Goal: Task Accomplishment & Management: Complete application form

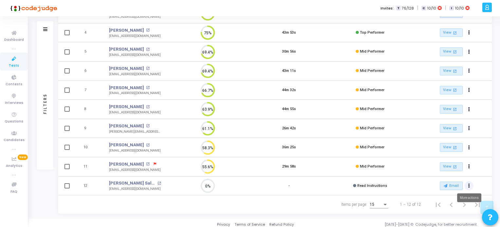
click at [468, 185] on icon "Actions" at bounding box center [469, 186] width 2 height 3
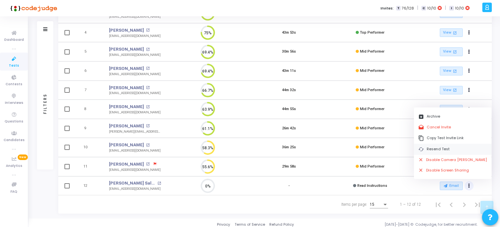
click at [429, 150] on button "cached Resend Test" at bounding box center [453, 149] width 78 height 11
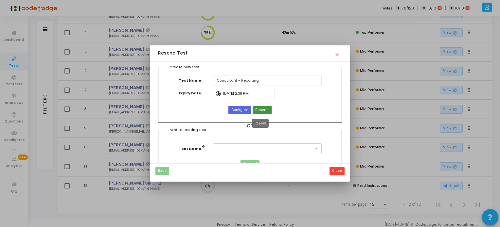
click at [259, 108] on span "Resend" at bounding box center [261, 111] width 13 height 6
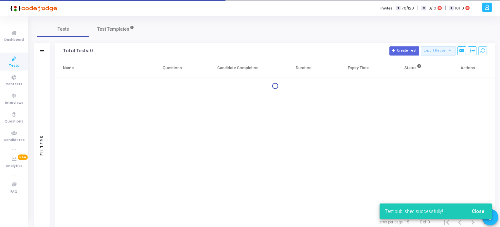
scroll to position [21, 0]
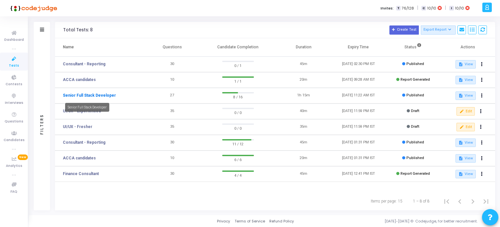
click at [91, 95] on link "Senior Full Stack Developer" at bounding box center [89, 96] width 53 height 6
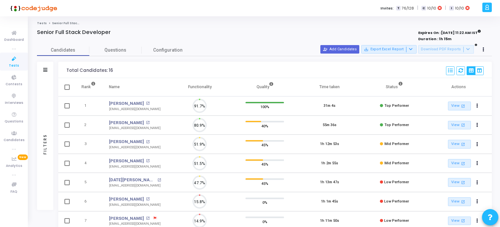
scroll to position [3, 3]
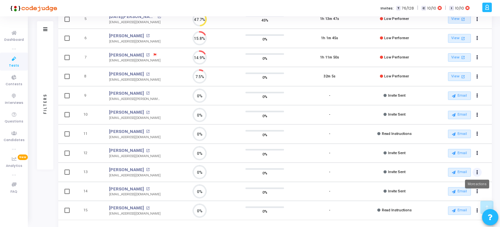
click at [478, 170] on button "Actions" at bounding box center [476, 172] width 9 height 9
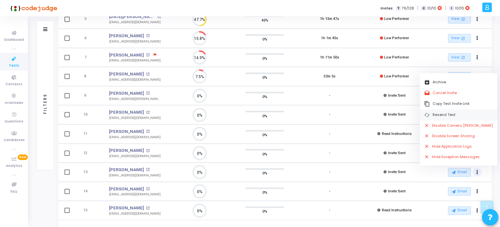
click at [447, 112] on button "cached Resend Test" at bounding box center [459, 115] width 78 height 11
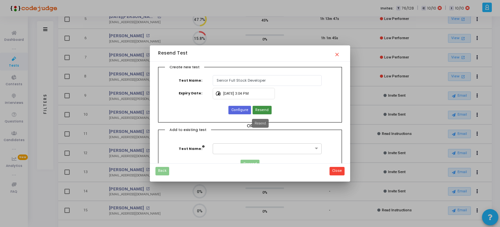
click at [262, 110] on span "Resend" at bounding box center [261, 111] width 13 height 6
click at [334, 173] on button "Close" at bounding box center [336, 171] width 15 height 9
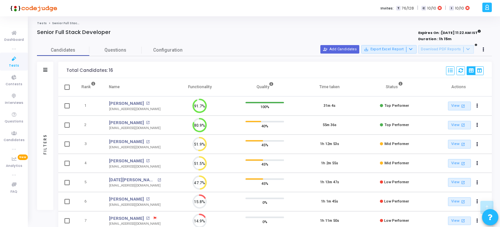
scroll to position [164, 0]
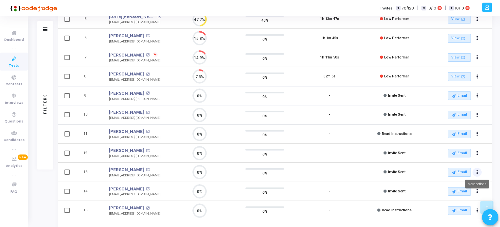
click at [476, 171] on icon "Actions" at bounding box center [477, 172] width 2 height 3
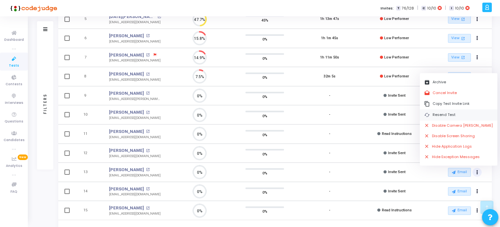
click at [436, 114] on button "cached Resend Test" at bounding box center [459, 115] width 78 height 11
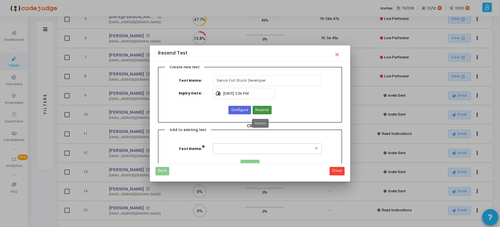
click at [263, 108] on span "Resend" at bounding box center [261, 111] width 13 height 6
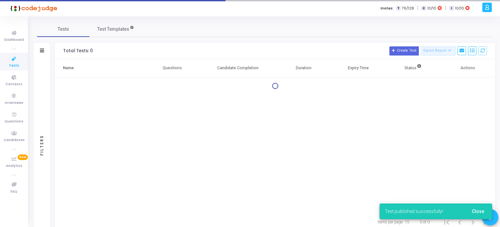
scroll to position [21, 0]
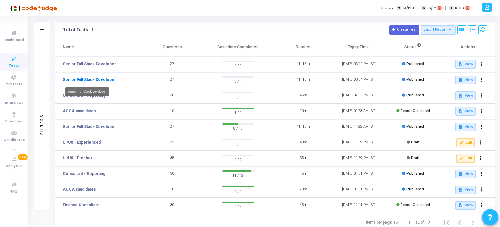
click at [98, 80] on link "Senior Full Stack Developer" at bounding box center [89, 80] width 53 height 6
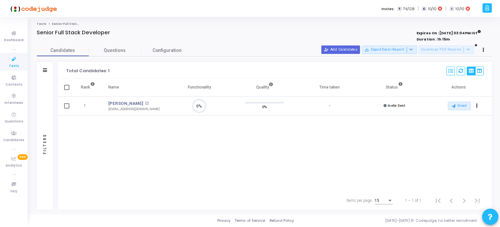
scroll to position [13, 17]
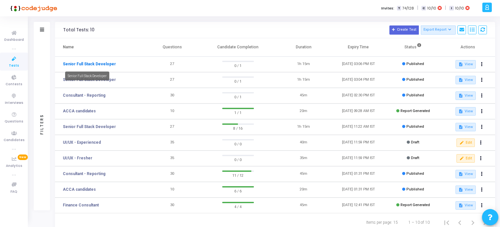
click at [107, 62] on link "Senior Full Stack Developer" at bounding box center [89, 64] width 53 height 6
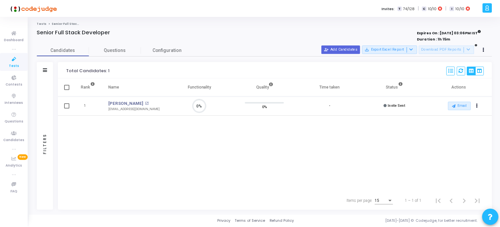
scroll to position [13, 17]
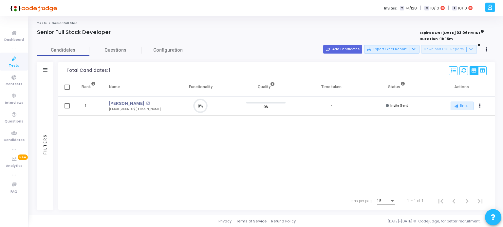
click at [11, 62] on icon at bounding box center [14, 59] width 14 height 8
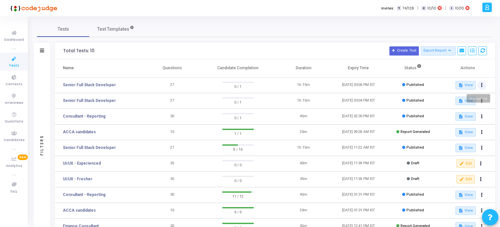
click at [482, 84] on icon at bounding box center [482, 85] width 2 height 3
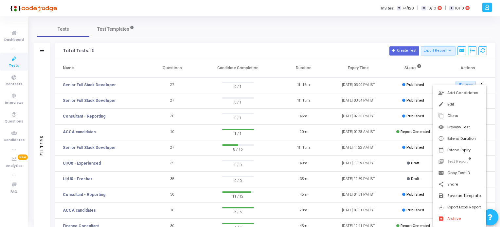
click at [96, 84] on div at bounding box center [250, 113] width 500 height 227
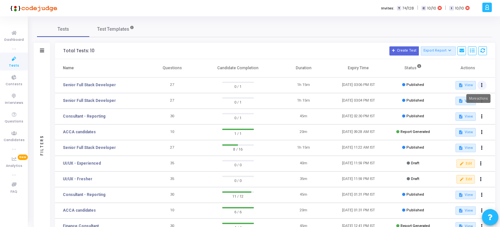
click at [480, 85] on button at bounding box center [481, 85] width 9 height 9
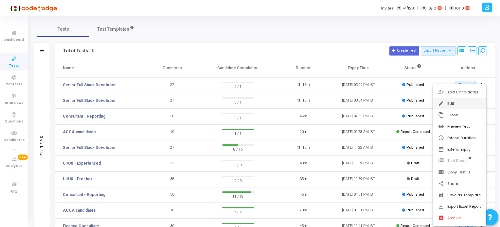
scroll to position [1, 0]
click at [96, 84] on div at bounding box center [250, 113] width 500 height 227
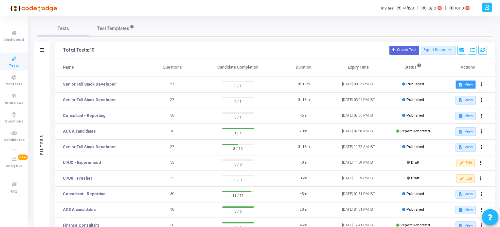
click at [466, 86] on button "description View" at bounding box center [465, 84] width 20 height 9
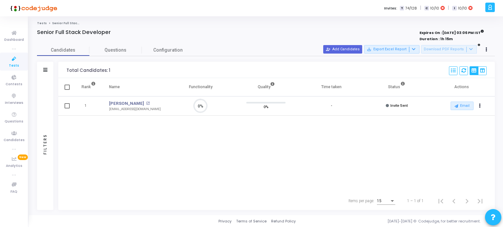
scroll to position [13, 17]
click at [480, 107] on button "Actions" at bounding box center [479, 106] width 9 height 9
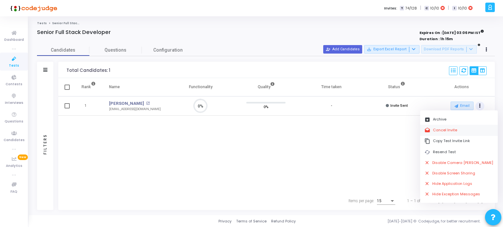
click at [450, 131] on button "drafts Cancel Invite" at bounding box center [459, 130] width 78 height 11
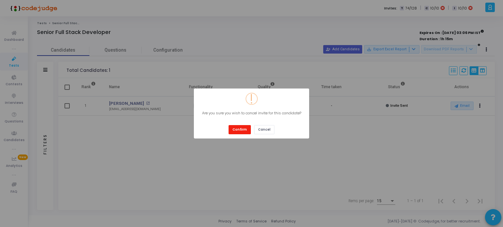
click at [237, 129] on button "Confirm" at bounding box center [239, 129] width 22 height 9
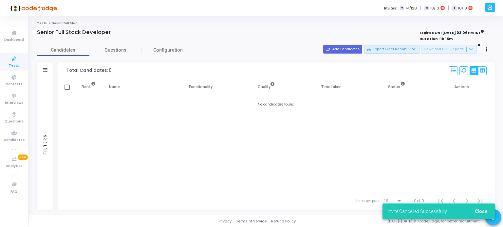
click at [15, 66] on span "Tests" at bounding box center [14, 66] width 10 height 6
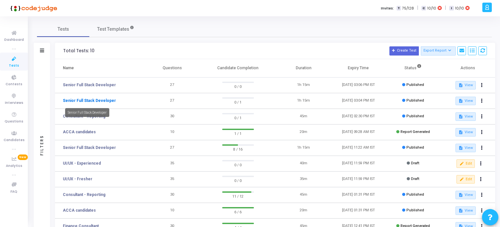
click at [103, 99] on link "Senior Full Stack Developer" at bounding box center [89, 101] width 53 height 6
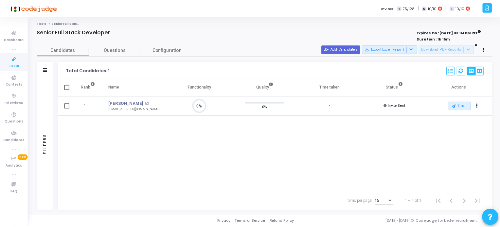
scroll to position [13, 17]
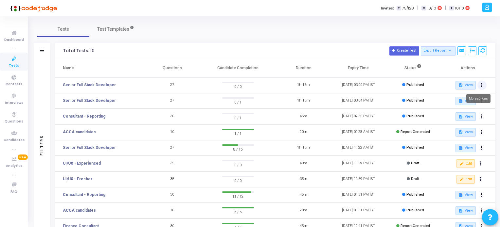
click at [481, 85] on icon at bounding box center [482, 85] width 2 height 3
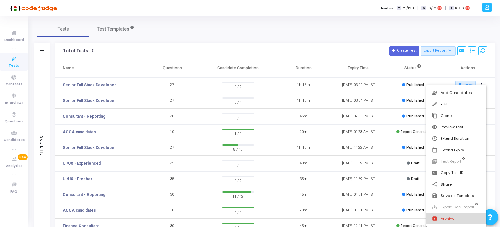
click at [437, 218] on button "archive Archive" at bounding box center [456, 218] width 60 height 11
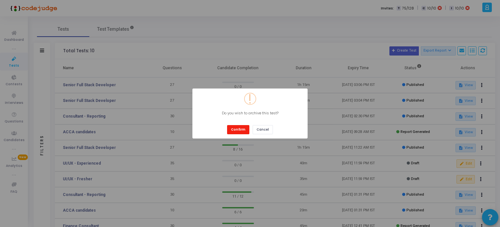
click at [237, 130] on button "Confirm" at bounding box center [238, 129] width 22 height 9
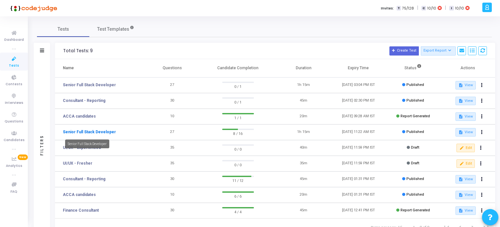
click at [77, 131] on link "Senior Full Stack Developer" at bounding box center [89, 132] width 53 height 6
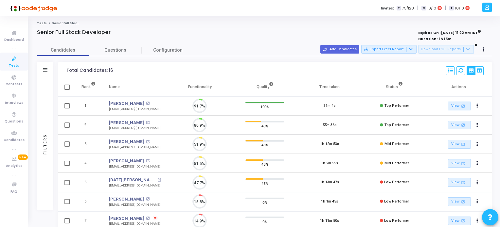
scroll to position [13, 17]
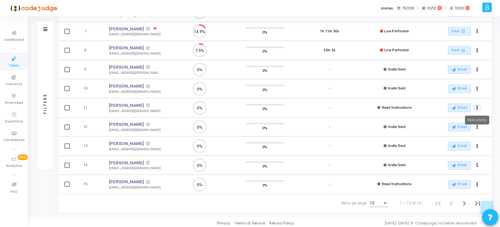
click at [477, 106] on icon "Actions" at bounding box center [477, 107] width 2 height 3
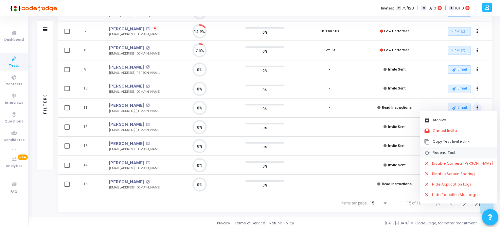
click at [441, 153] on button "cached Resend Test" at bounding box center [459, 153] width 78 height 11
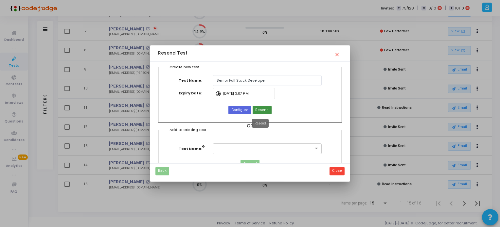
click at [255, 107] on button "Resend" at bounding box center [262, 110] width 19 height 9
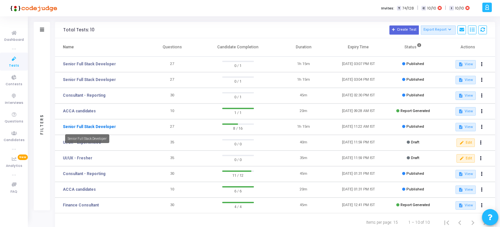
click at [84, 126] on link "Senior Full Stack Developer" at bounding box center [89, 127] width 53 height 6
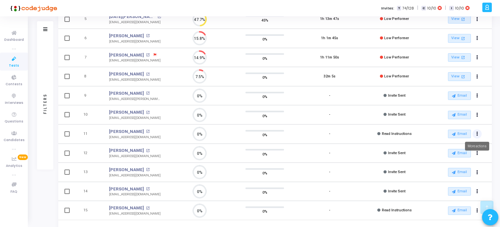
click at [477, 133] on icon "Actions" at bounding box center [477, 134] width 2 height 3
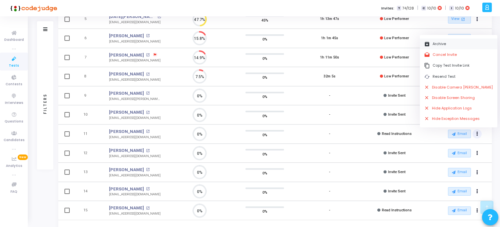
click at [442, 43] on button "archive Archive" at bounding box center [459, 44] width 78 height 11
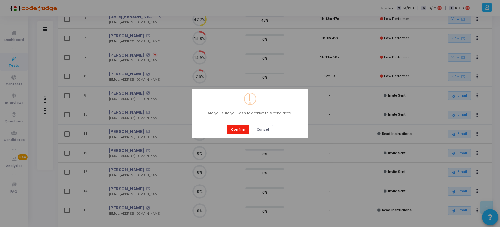
click at [238, 128] on button "Confirm" at bounding box center [238, 129] width 22 height 9
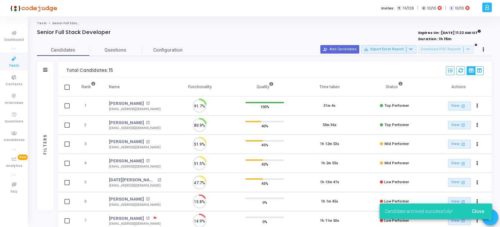
scroll to position [3, 3]
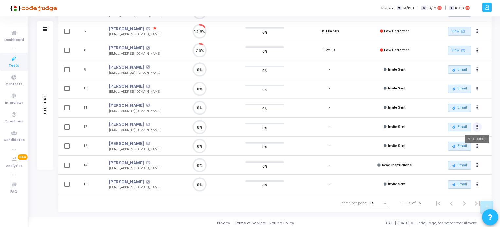
click at [477, 126] on icon "Actions" at bounding box center [477, 127] width 2 height 3
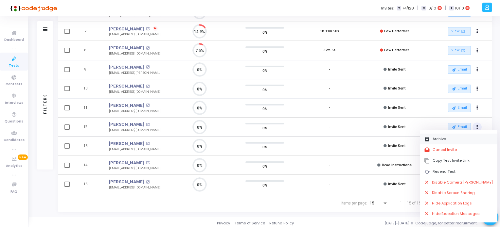
click at [436, 138] on button "archive Archive" at bounding box center [459, 139] width 78 height 11
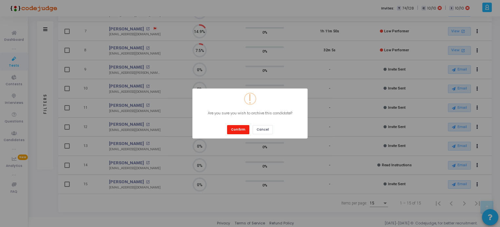
click at [238, 128] on button "Confirm" at bounding box center [238, 129] width 22 height 9
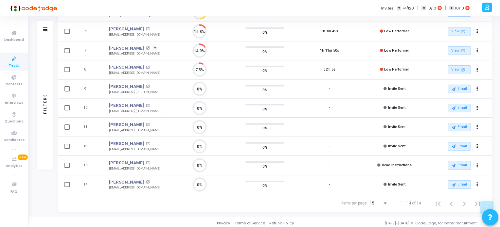
click at [14, 64] on span "Tests" at bounding box center [14, 66] width 10 height 6
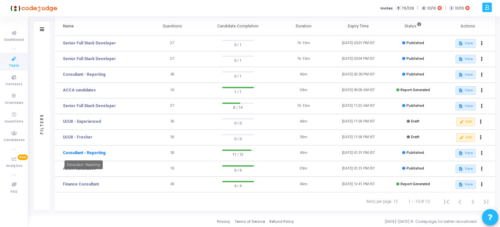
click at [88, 152] on link "Consultant - Reporting" at bounding box center [84, 153] width 43 height 6
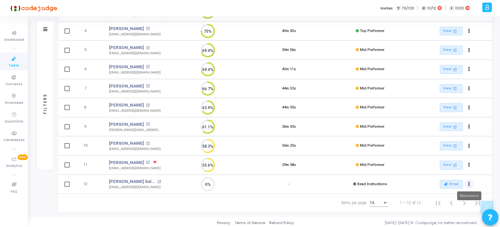
click at [469, 183] on icon "Actions" at bounding box center [469, 184] width 2 height 3
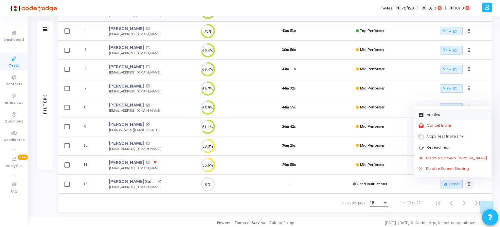
click at [433, 115] on button "archive Archive" at bounding box center [453, 115] width 78 height 11
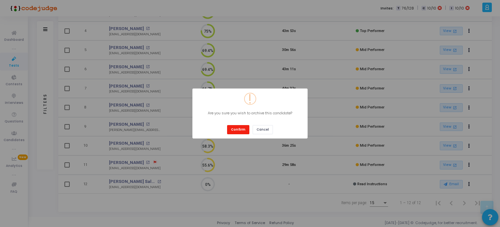
click at [239, 130] on button "Confirm" at bounding box center [238, 129] width 22 height 9
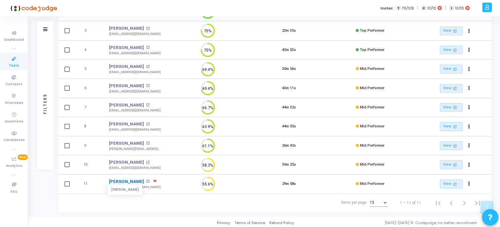
click at [123, 181] on link "[PERSON_NAME]" at bounding box center [126, 182] width 35 height 7
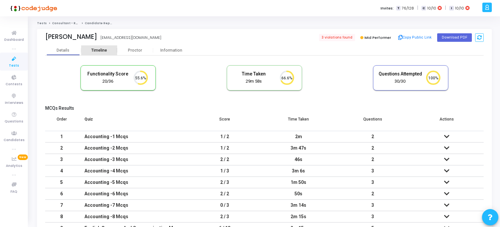
click at [103, 48] on div "Timeline" at bounding box center [99, 50] width 16 height 5
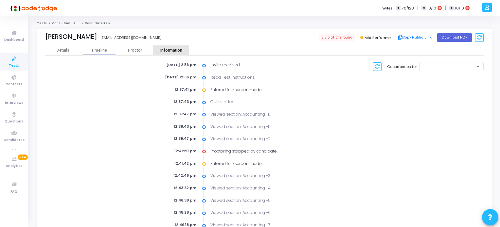
click at [177, 52] on div "Information" at bounding box center [171, 50] width 36 height 5
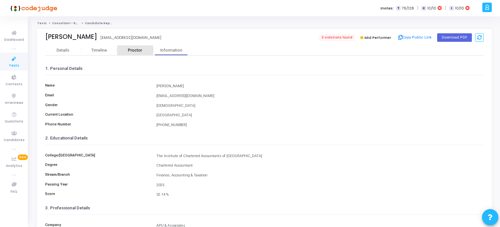
click at [140, 51] on div "Proctor" at bounding box center [135, 50] width 36 height 5
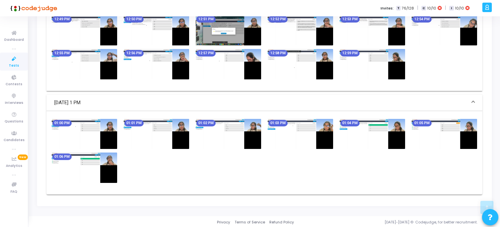
click at [248, 132] on img at bounding box center [228, 134] width 65 height 30
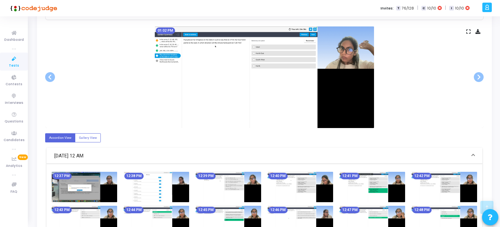
scroll to position [120, 0]
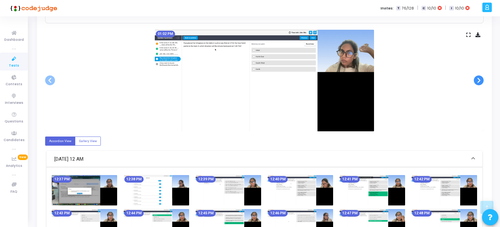
click at [479, 80] on span at bounding box center [479, 81] width 10 height 10
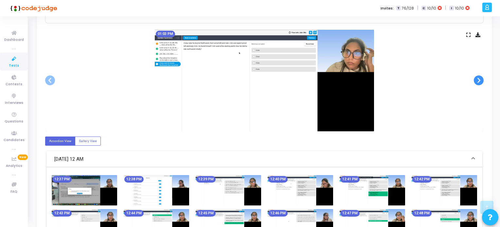
click at [479, 80] on span at bounding box center [479, 81] width 10 height 10
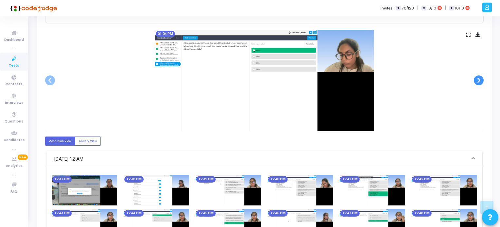
click at [479, 80] on span at bounding box center [479, 81] width 10 height 10
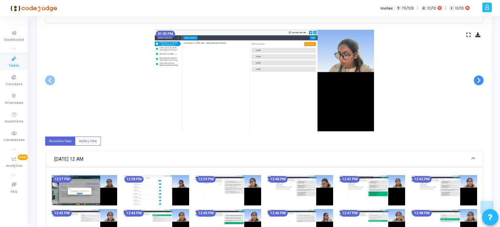
click at [479, 80] on span at bounding box center [479, 81] width 10 height 10
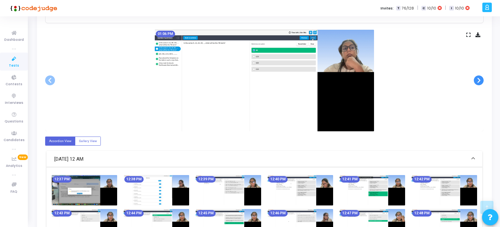
click at [479, 80] on span at bounding box center [479, 81] width 10 height 10
click at [47, 80] on span at bounding box center [50, 81] width 10 height 10
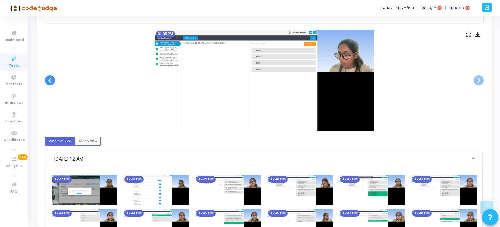
click at [47, 80] on span at bounding box center [50, 81] width 10 height 10
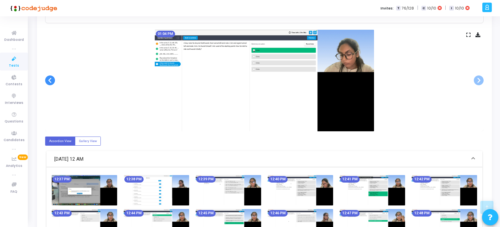
click at [47, 80] on span at bounding box center [50, 81] width 10 height 10
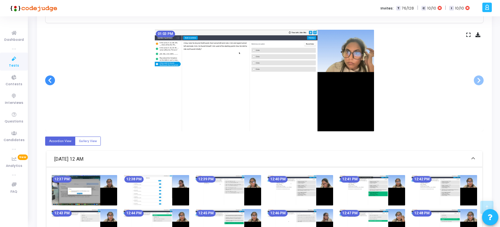
click at [47, 80] on span at bounding box center [50, 81] width 10 height 10
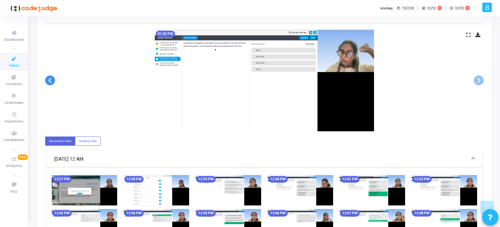
click at [47, 80] on span at bounding box center [50, 81] width 10 height 10
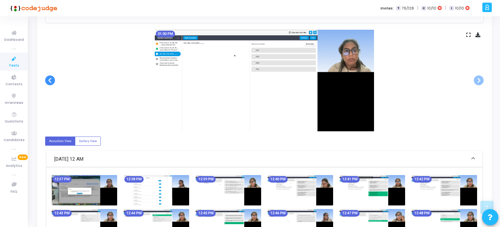
click at [47, 80] on span at bounding box center [50, 81] width 10 height 10
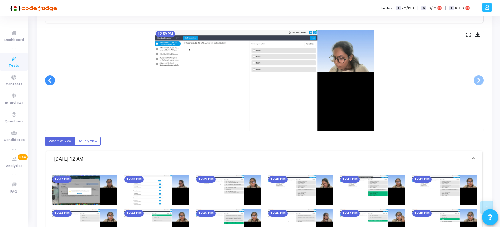
click at [47, 80] on span at bounding box center [50, 81] width 10 height 10
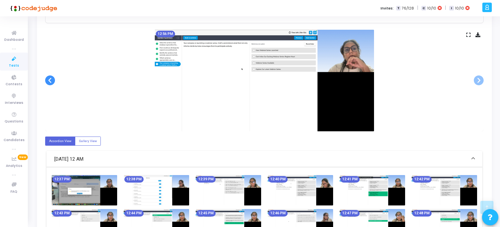
click at [47, 80] on span at bounding box center [50, 81] width 10 height 10
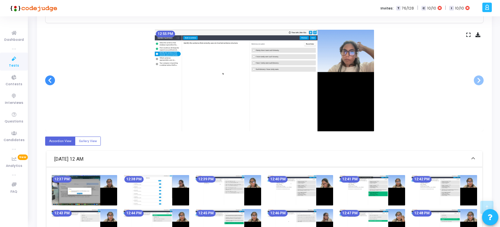
click at [47, 80] on span at bounding box center [50, 81] width 10 height 10
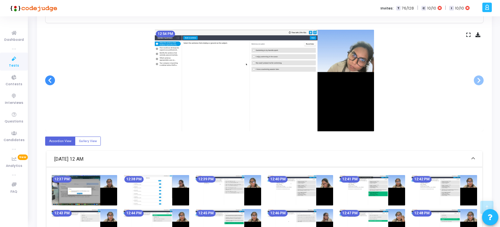
click at [50, 81] on span at bounding box center [50, 81] width 10 height 10
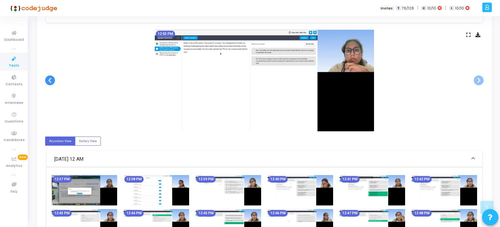
click at [50, 81] on span at bounding box center [50, 81] width 10 height 10
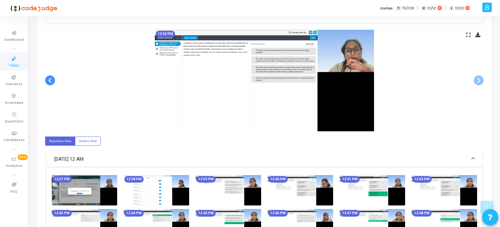
click at [50, 81] on span at bounding box center [50, 81] width 10 height 10
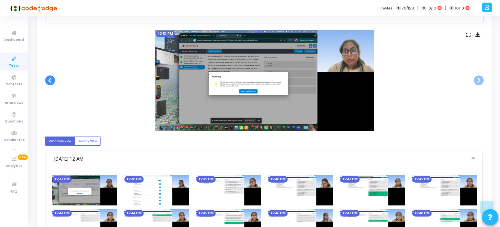
click at [50, 81] on span at bounding box center [50, 81] width 10 height 10
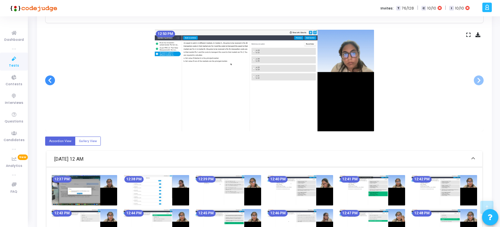
click at [50, 81] on span at bounding box center [50, 81] width 10 height 10
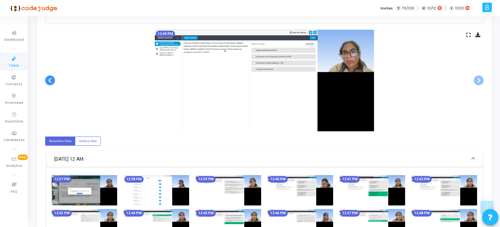
click at [50, 81] on span at bounding box center [50, 81] width 10 height 10
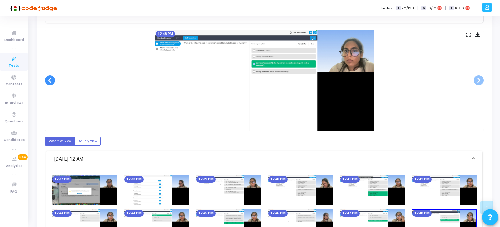
click at [50, 81] on span at bounding box center [50, 81] width 10 height 10
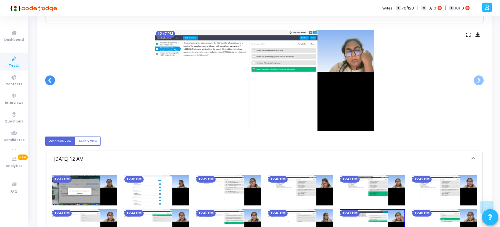
click at [50, 81] on span at bounding box center [50, 81] width 10 height 10
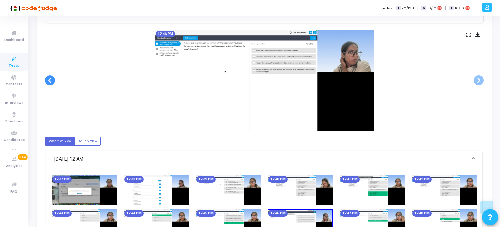
click at [50, 81] on span at bounding box center [50, 81] width 10 height 10
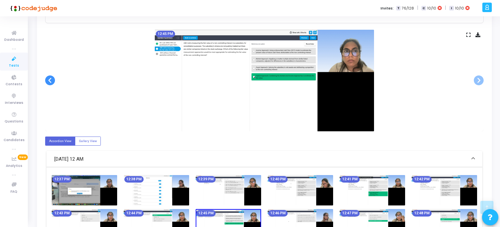
click at [50, 81] on span at bounding box center [50, 81] width 10 height 10
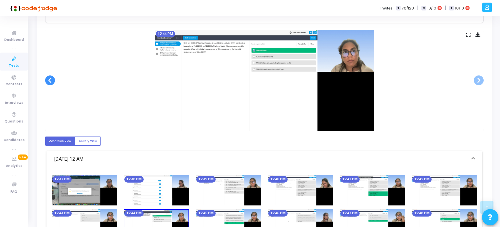
click at [50, 81] on span at bounding box center [50, 81] width 10 height 10
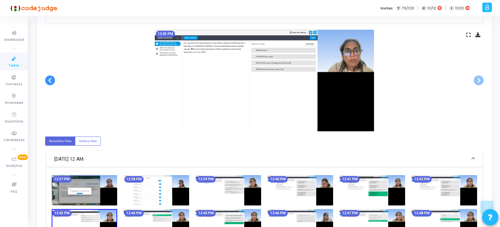
click at [50, 81] on span at bounding box center [50, 81] width 10 height 10
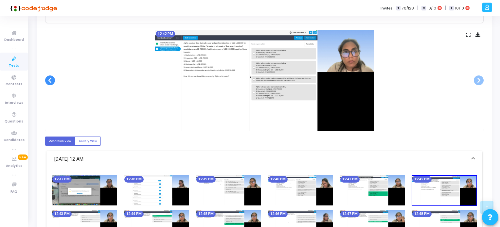
click at [50, 81] on span at bounding box center [50, 81] width 10 height 10
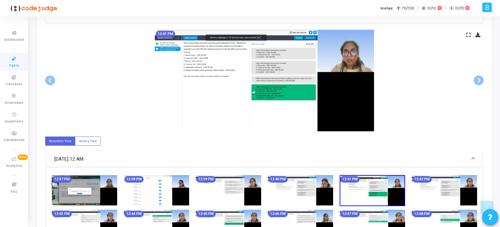
click at [9, 61] on icon at bounding box center [14, 59] width 14 height 8
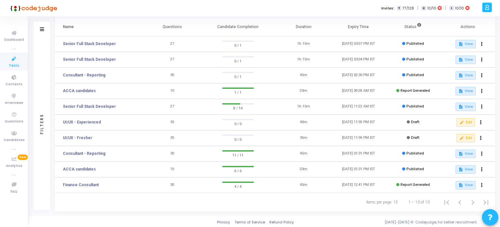
scroll to position [42, 0]
click at [88, 153] on link "Consultant - Reporting" at bounding box center [84, 153] width 43 height 6
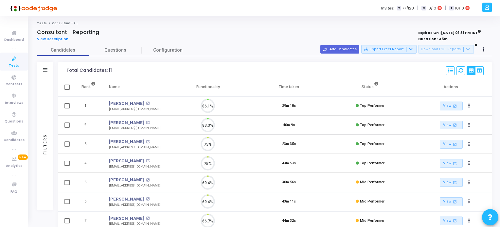
scroll to position [13, 17]
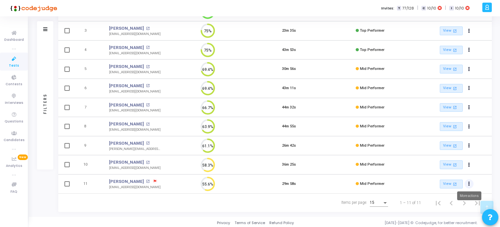
click at [470, 182] on button "Actions" at bounding box center [469, 184] width 9 height 9
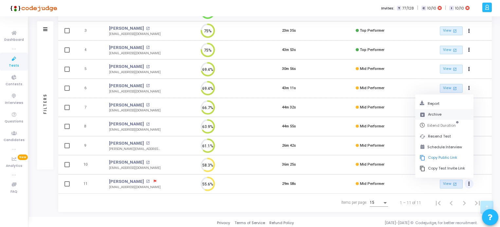
click at [431, 116] on button "archive Archive" at bounding box center [444, 114] width 58 height 11
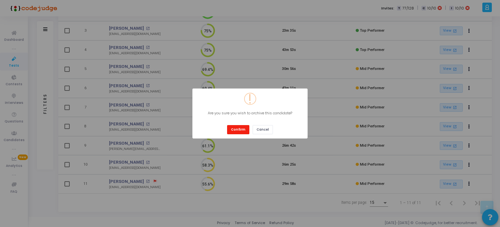
click at [237, 129] on button "Confirm" at bounding box center [238, 129] width 22 height 9
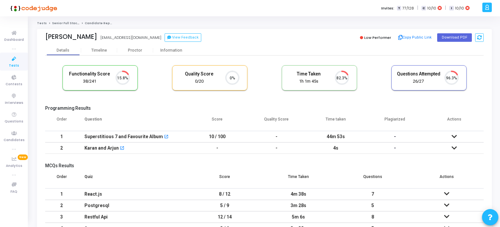
scroll to position [13, 17]
click at [17, 64] on span "Tests" at bounding box center [14, 66] width 10 height 6
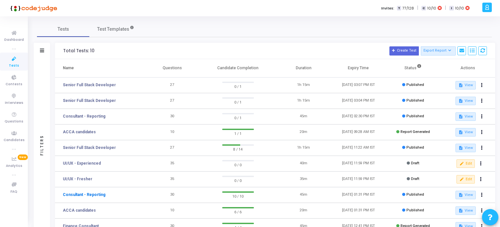
click at [76, 195] on link "Consultant - Reporting" at bounding box center [84, 195] width 43 height 6
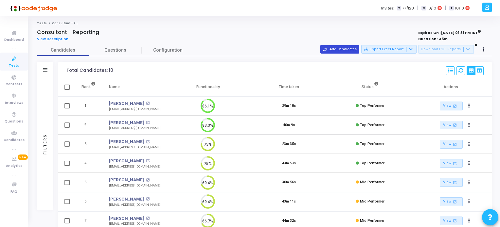
click at [327, 47] on mat-icon "person_add_alt" at bounding box center [325, 49] width 5 height 5
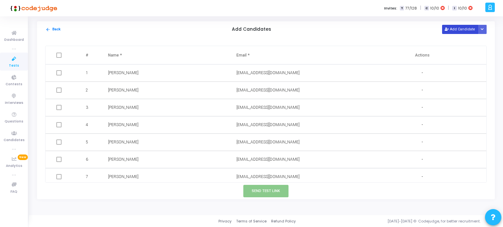
click at [458, 31] on button "Add Candidate" at bounding box center [460, 29] width 36 height 9
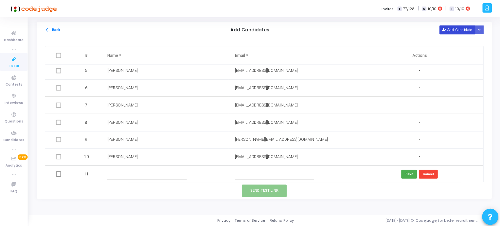
scroll to position [72, 0]
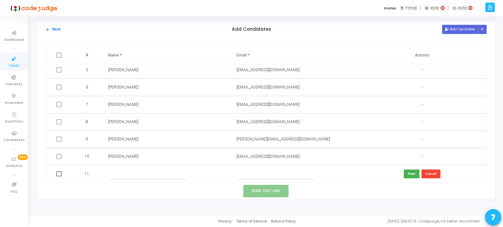
click at [242, 175] on input "text" at bounding box center [276, 174] width 80 height 11
paste input "mayurwalvekar7@gmail.com"
type input "mayurwalvekar7@gmail.com"
click at [131, 169] on input "text" at bounding box center [148, 174] width 80 height 11
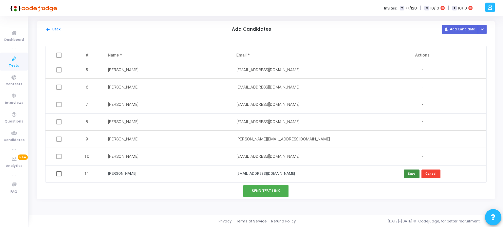
type input "Mayur Walvekar"
click at [414, 172] on button "Save" at bounding box center [411, 174] width 16 height 9
click at [263, 192] on button "Send Test Link" at bounding box center [265, 191] width 45 height 12
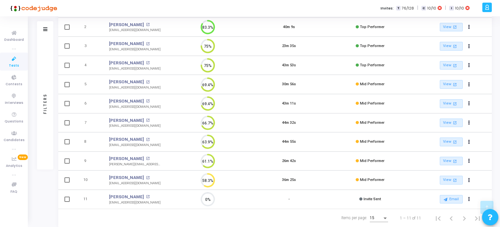
scroll to position [114, 0]
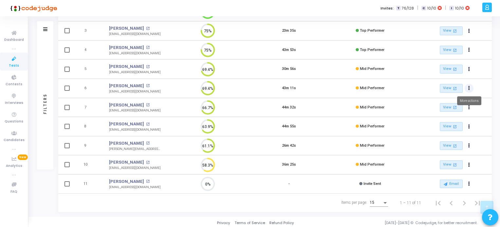
click at [469, 87] on icon "Actions" at bounding box center [469, 88] width 2 height 3
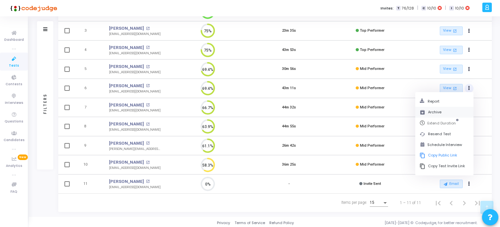
click at [433, 111] on button "archive Archive" at bounding box center [444, 112] width 58 height 11
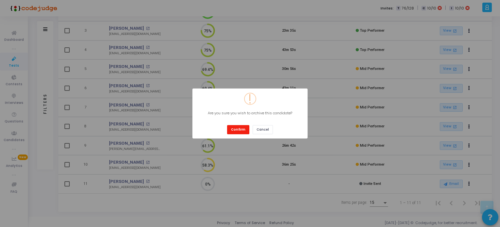
click at [241, 128] on button "Confirm" at bounding box center [238, 129] width 22 height 9
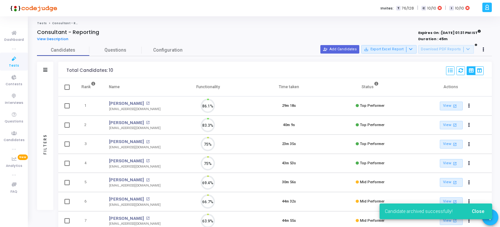
scroll to position [13, 17]
